Goal: Information Seeking & Learning: Find specific fact

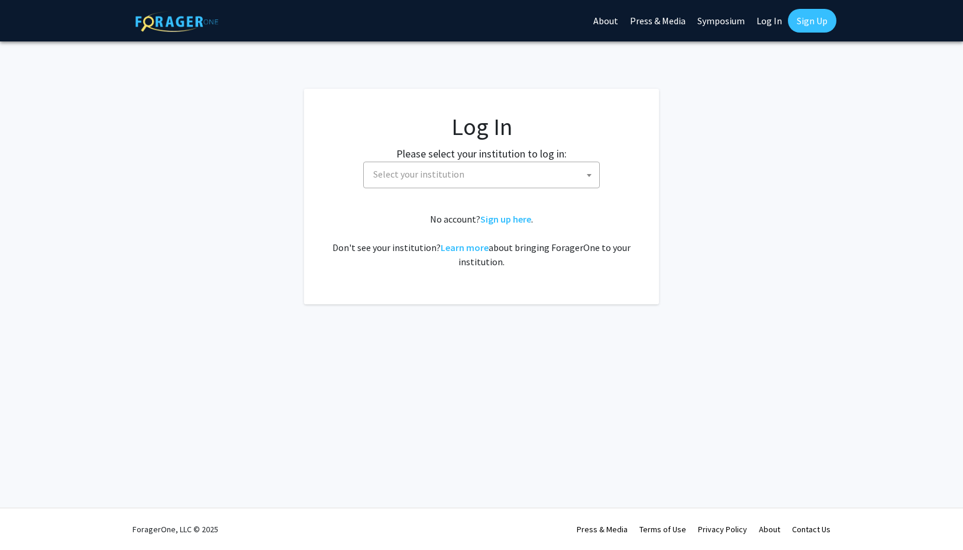
click at [458, 172] on span "Select your institution" at bounding box center [418, 174] width 91 height 12
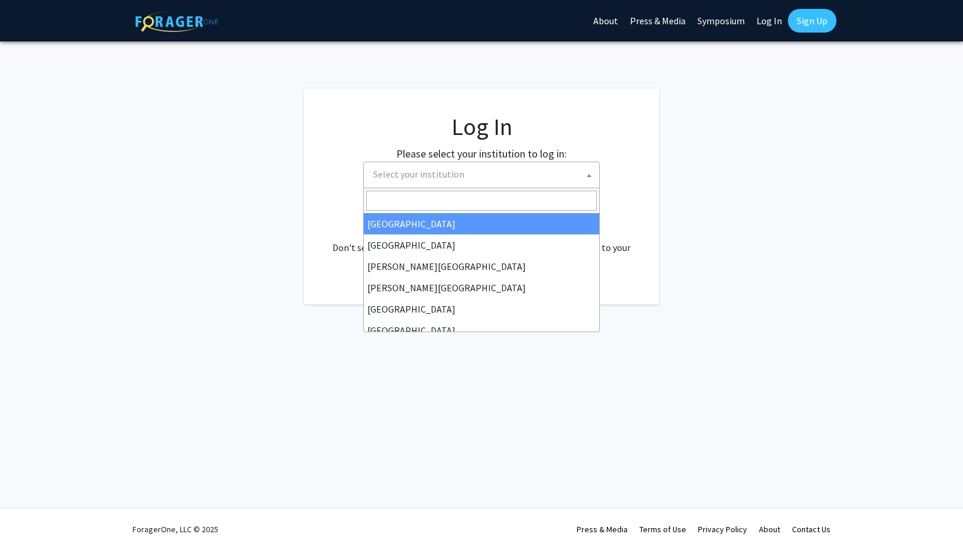
select select "34"
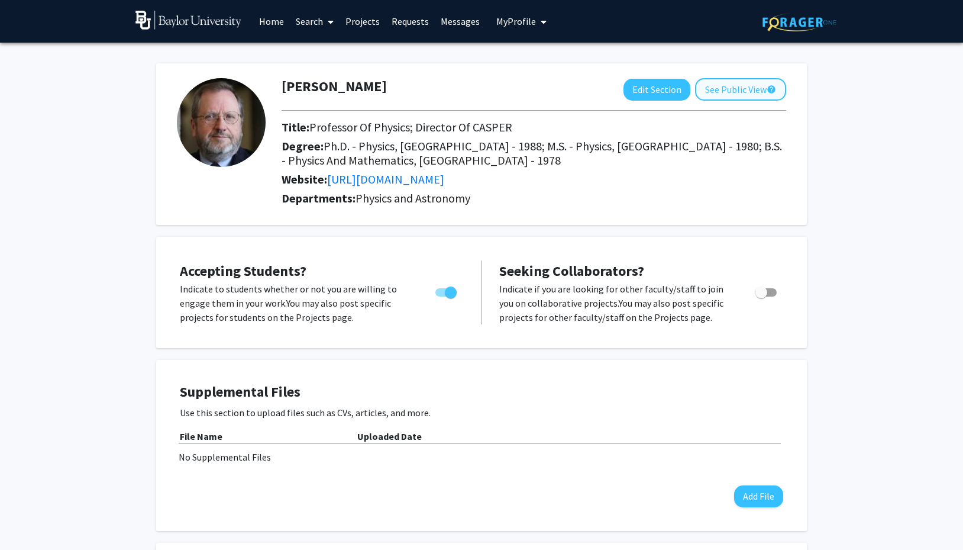
click at [746, 95] on button "See Public View help" at bounding box center [740, 89] width 91 height 22
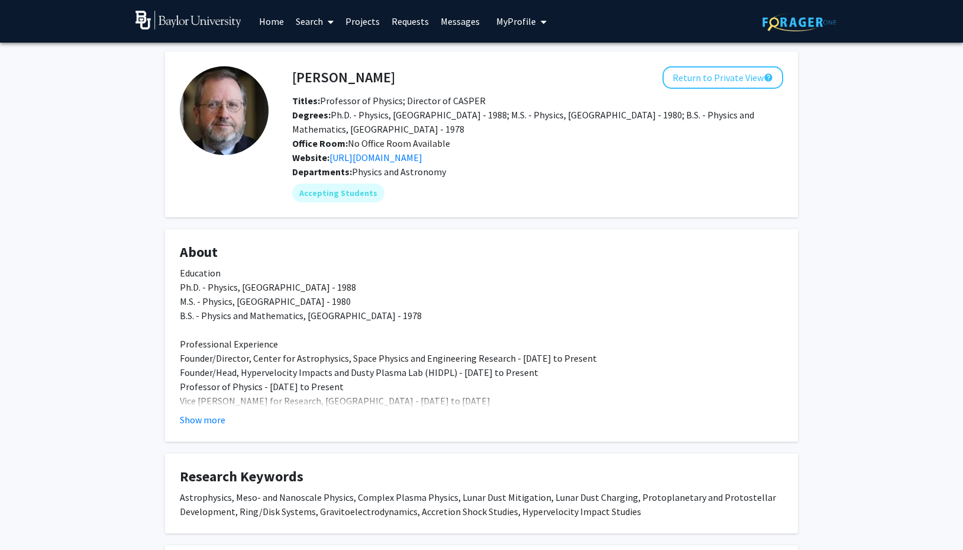
click at [801, 25] on img at bounding box center [800, 22] width 74 height 18
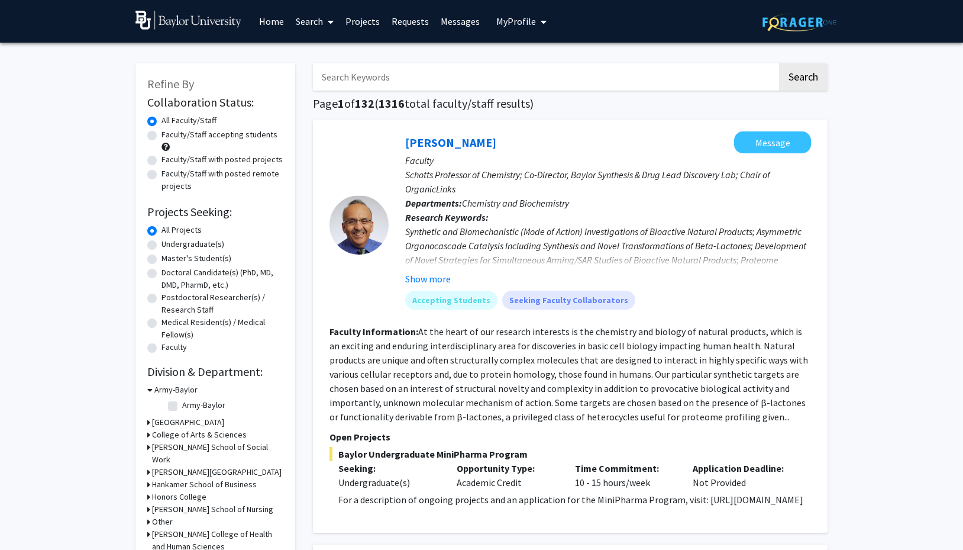
click at [521, 21] on span "My Profile" at bounding box center [517, 21] width 40 height 12
click at [539, 68] on span "View Profile" at bounding box center [570, 68] width 72 height 13
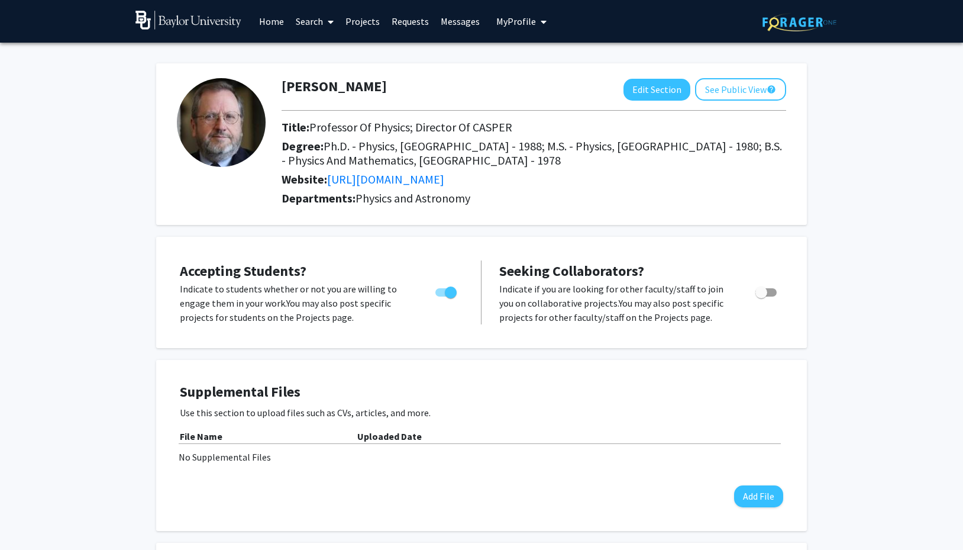
click at [317, 24] on link "Search" at bounding box center [315, 21] width 50 height 41
click at [328, 60] on span "Faculty/Staff" at bounding box center [333, 55] width 87 height 24
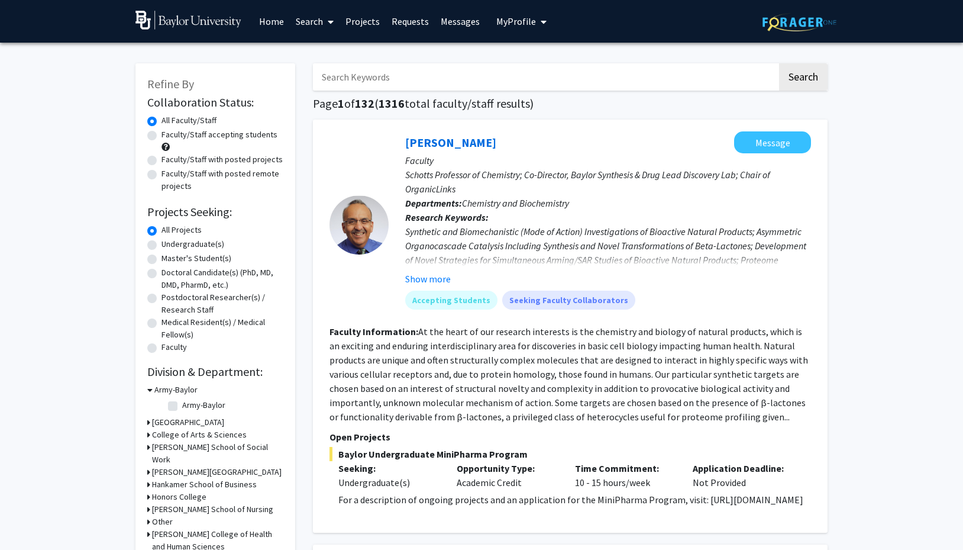
click at [356, 84] on input "Search Keywords" at bounding box center [545, 76] width 465 height 27
type input "[PERSON_NAME]"
click at [803, 79] on button "Search" at bounding box center [803, 76] width 49 height 27
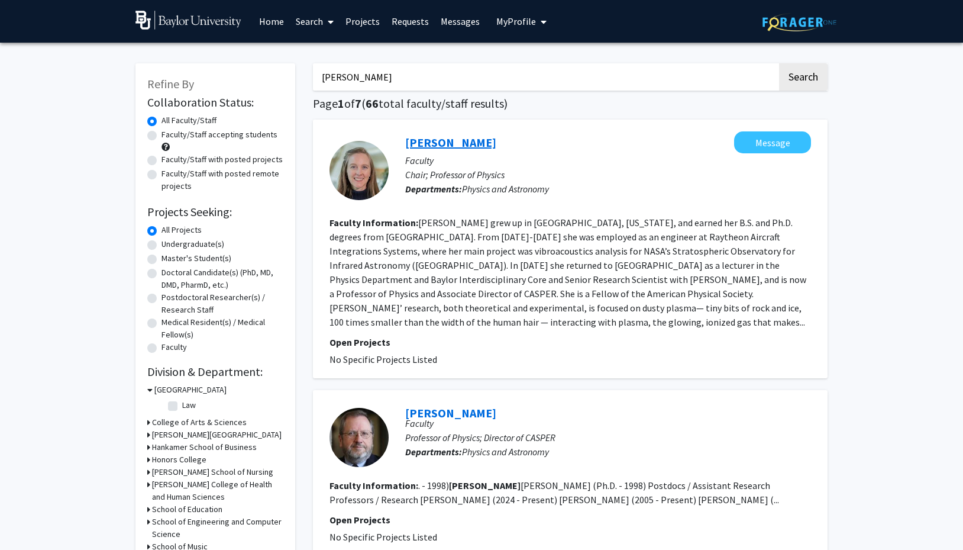
click at [471, 144] on link "[PERSON_NAME]" at bounding box center [450, 142] width 91 height 15
click at [443, 405] on link "[PERSON_NAME]" at bounding box center [450, 412] width 91 height 15
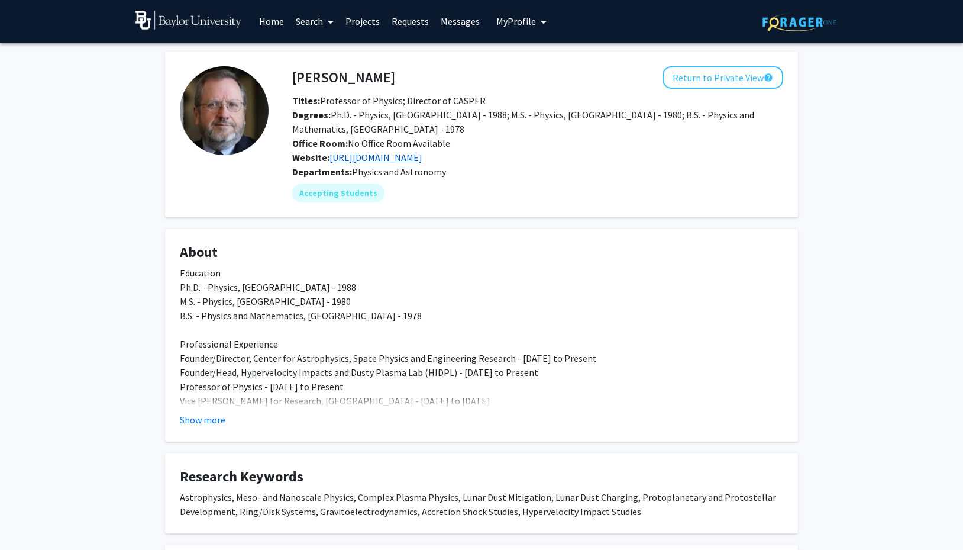
click at [401, 159] on link "[URL][DOMAIN_NAME]" at bounding box center [376, 158] width 93 height 12
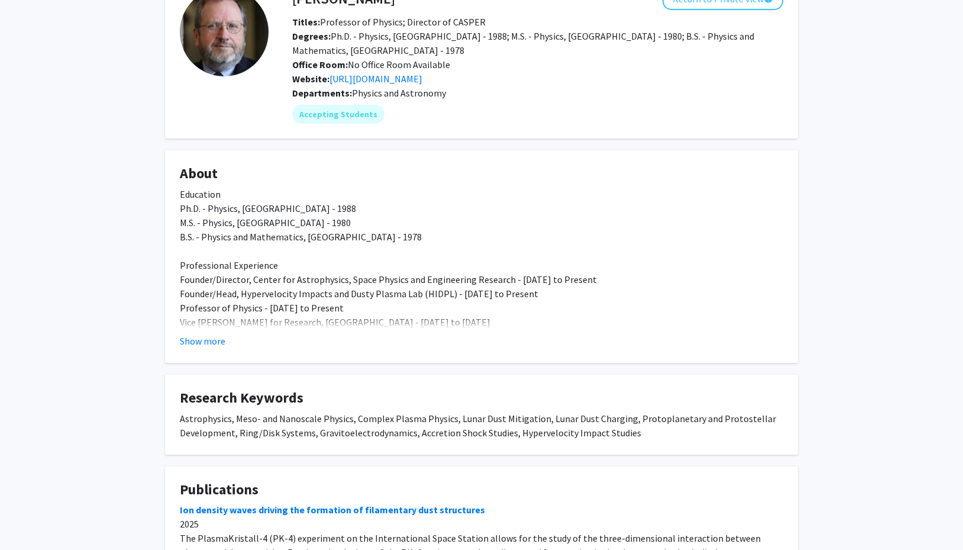
scroll to position [79, 0]
click at [346, 112] on mat-chip "Accepting Students" at bounding box center [338, 113] width 92 height 19
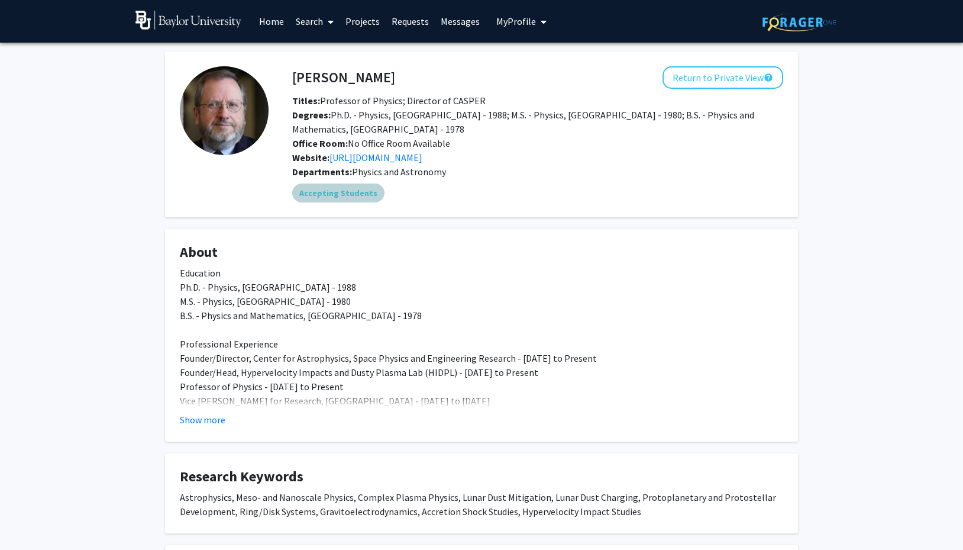
scroll to position [0, 0]
